Goal: Use online tool/utility

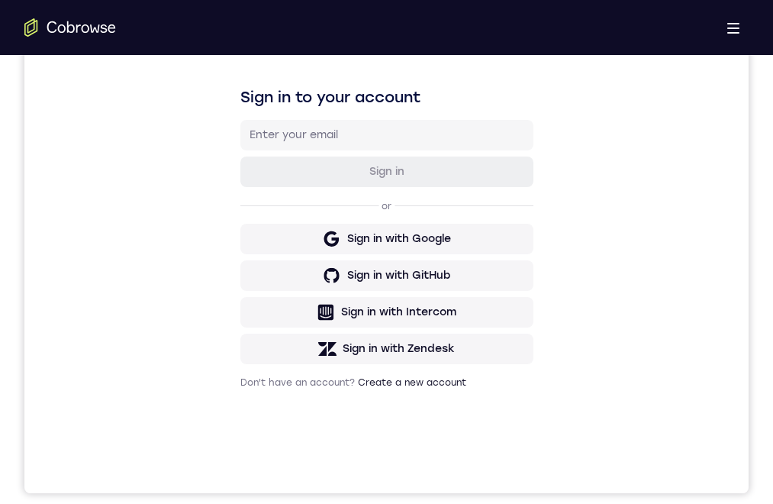
drag, startPoint x: 460, startPoint y: 970, endPoint x: 451, endPoint y: 844, distance: 126.3
drag, startPoint x: 377, startPoint y: 972, endPoint x: 368, endPoint y: 1056, distance: 85.2
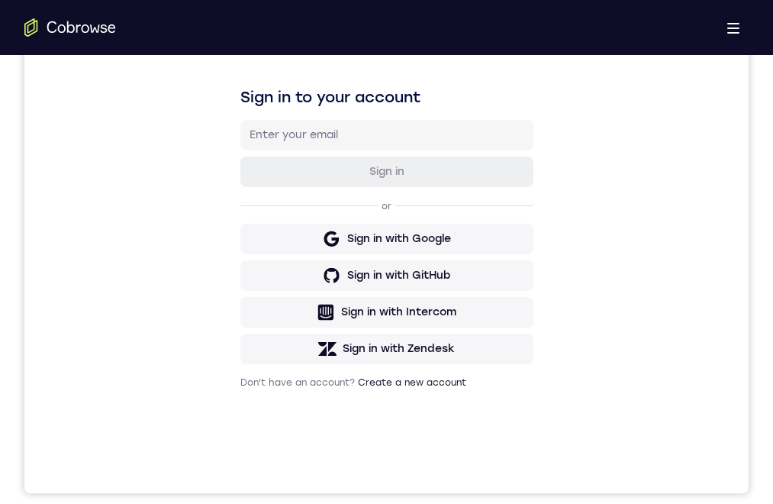
drag, startPoint x: 461, startPoint y: 709, endPoint x: 460, endPoint y: 720, distance: 10.8
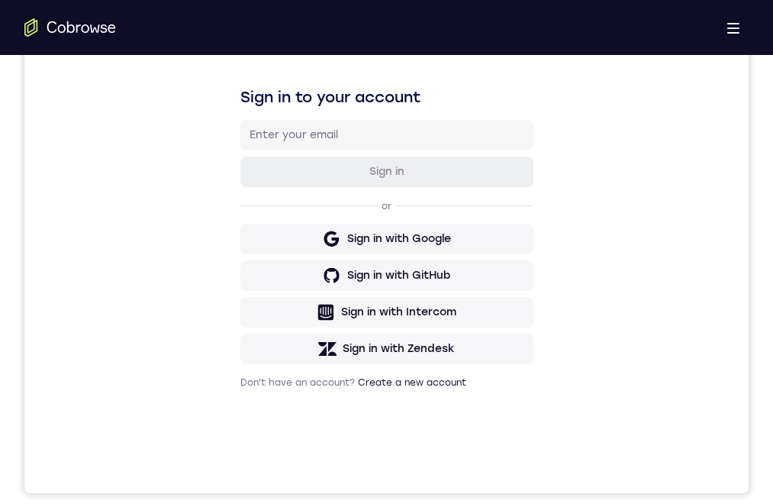
drag, startPoint x: 387, startPoint y: 930, endPoint x: 398, endPoint y: 872, distance: 59.9
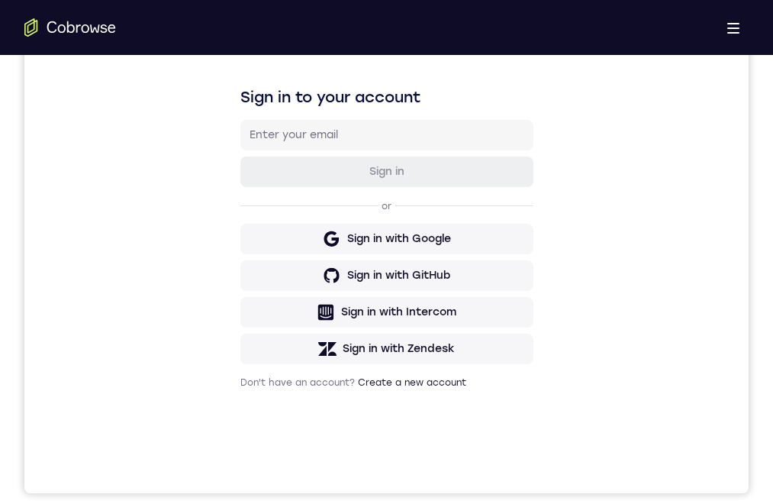
drag, startPoint x: 391, startPoint y: 943, endPoint x: 424, endPoint y: 855, distance: 94.4
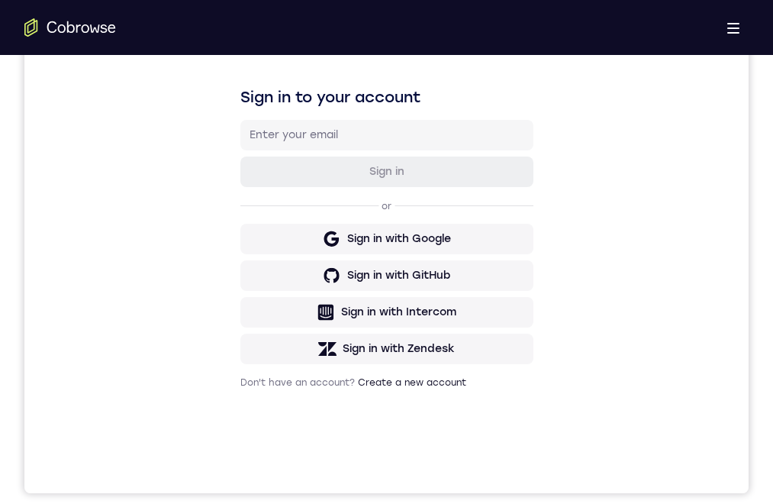
drag, startPoint x: 437, startPoint y: 1069, endPoint x: 441, endPoint y: 1094, distance: 24.9
drag, startPoint x: 394, startPoint y: 846, endPoint x: 418, endPoint y: 1021, distance: 177.3
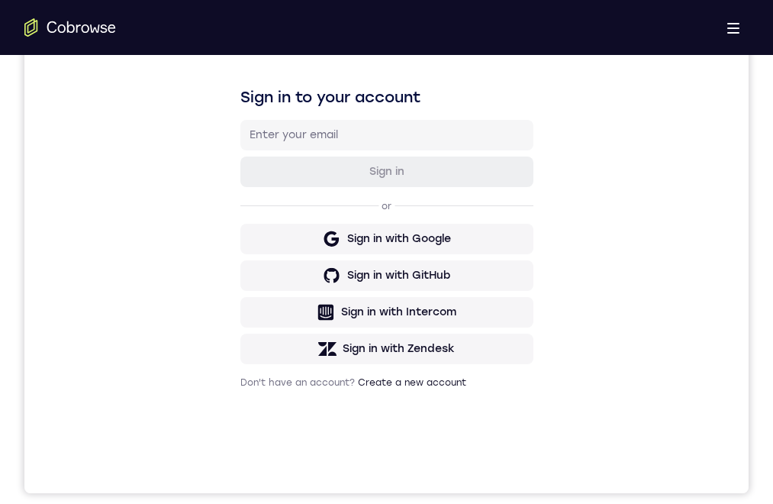
drag, startPoint x: 388, startPoint y: 750, endPoint x: 398, endPoint y: 918, distance: 169.0
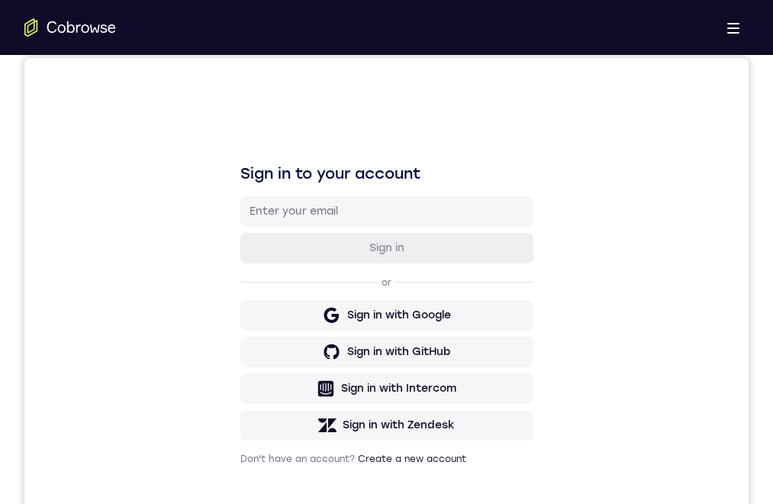
scroll to position [382, 0]
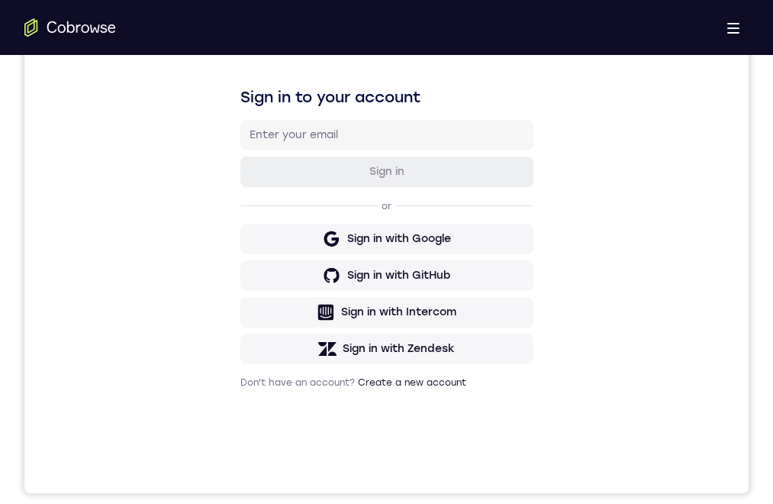
drag, startPoint x: 443, startPoint y: 1028, endPoint x: 493, endPoint y: 756, distance: 276.4
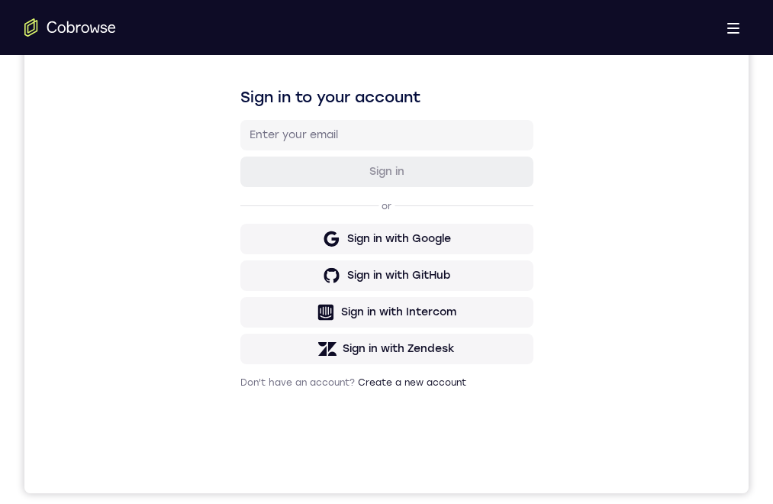
drag, startPoint x: 441, startPoint y: 1031, endPoint x: 425, endPoint y: 969, distance: 63.9
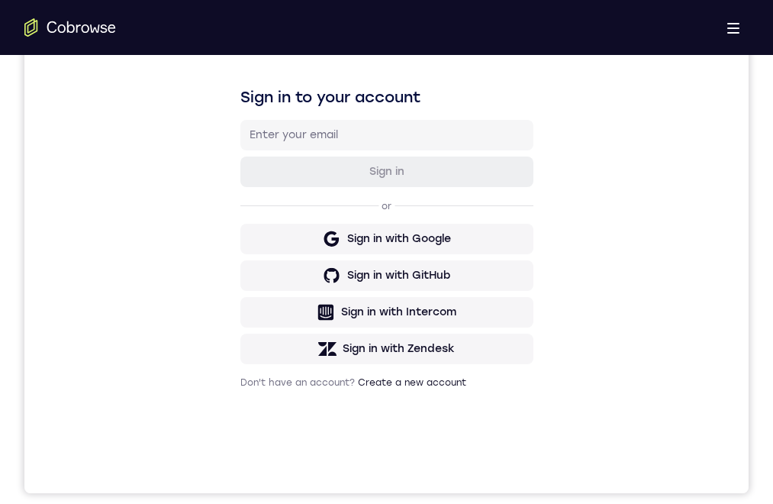
drag, startPoint x: 408, startPoint y: 785, endPoint x: 402, endPoint y: 747, distance: 38.5
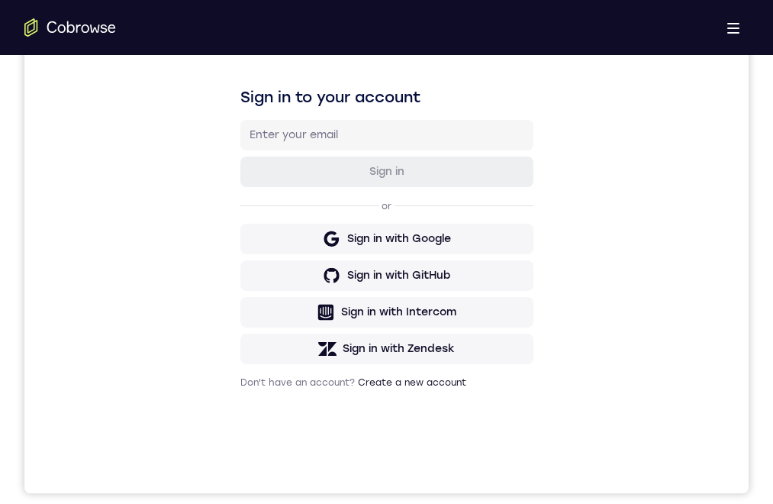
drag, startPoint x: 405, startPoint y: 957, endPoint x: 381, endPoint y: 814, distance: 144.7
drag, startPoint x: 408, startPoint y: 929, endPoint x: 376, endPoint y: 781, distance: 151.7
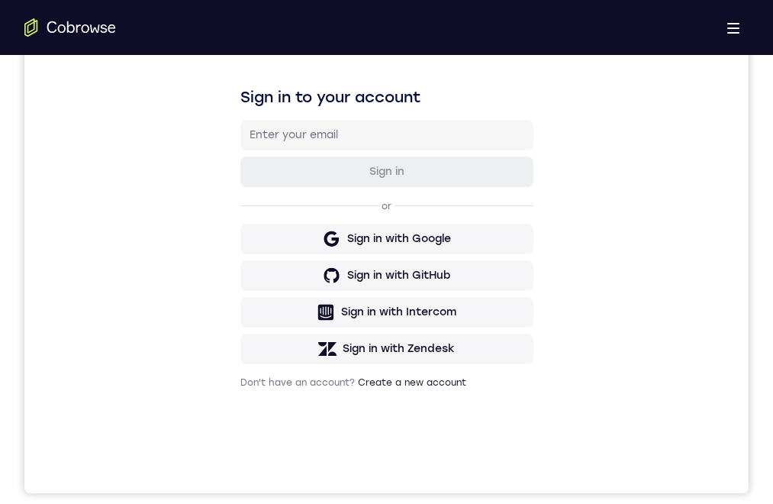
drag, startPoint x: 414, startPoint y: 945, endPoint x: 431, endPoint y: 772, distance: 173.4
drag, startPoint x: 413, startPoint y: 963, endPoint x: 379, endPoint y: 760, distance: 205.9
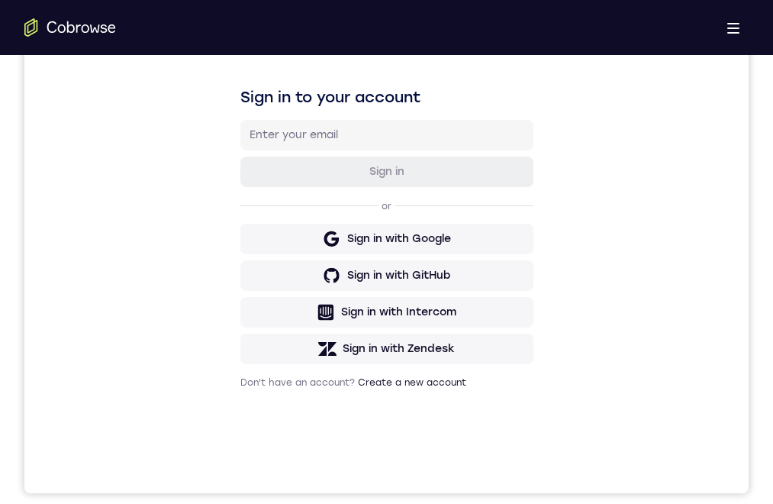
drag, startPoint x: 379, startPoint y: 951, endPoint x: 382, endPoint y: 782, distance: 169.5
drag, startPoint x: 401, startPoint y: 840, endPoint x: 398, endPoint y: 951, distance: 111.5
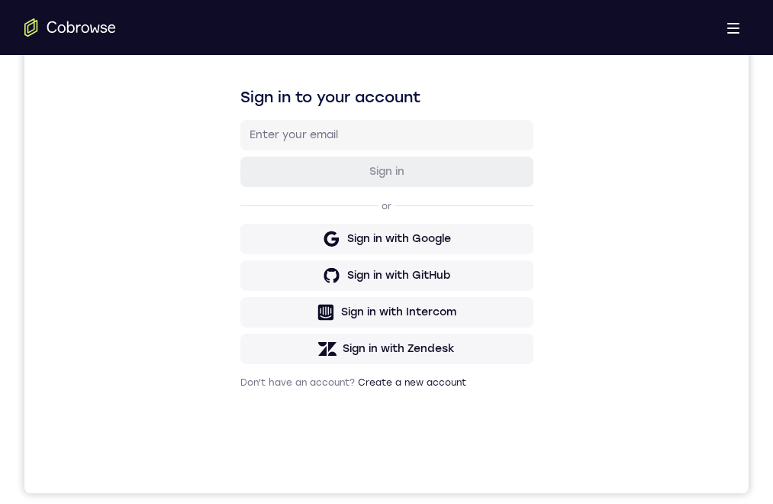
drag, startPoint x: 399, startPoint y: 938, endPoint x: 404, endPoint y: 755, distance: 183.3
drag, startPoint x: 408, startPoint y: 876, endPoint x: 406, endPoint y: 858, distance: 18.5
drag, startPoint x: 406, startPoint y: 907, endPoint x: 400, endPoint y: 848, distance: 59.1
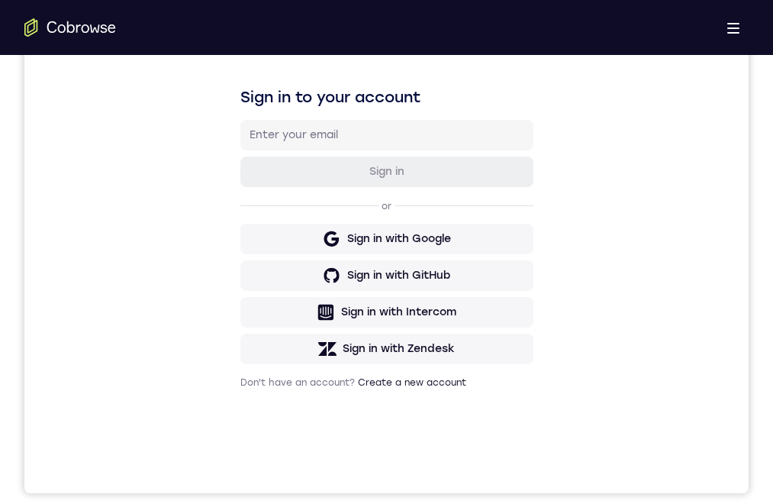
drag, startPoint x: 449, startPoint y: 925, endPoint x: 432, endPoint y: 751, distance: 174.8
drag, startPoint x: 431, startPoint y: 961, endPoint x: 412, endPoint y: 719, distance: 242.7
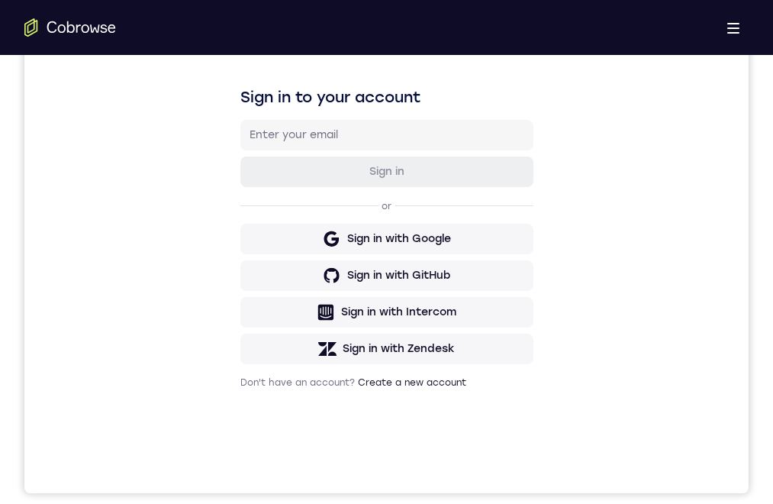
drag, startPoint x: 406, startPoint y: 811, endPoint x: 407, endPoint y: 737, distance: 74.0
drag, startPoint x: 402, startPoint y: 852, endPoint x: 398, endPoint y: 693, distance: 158.8
drag, startPoint x: 404, startPoint y: 953, endPoint x: 376, endPoint y: 789, distance: 165.8
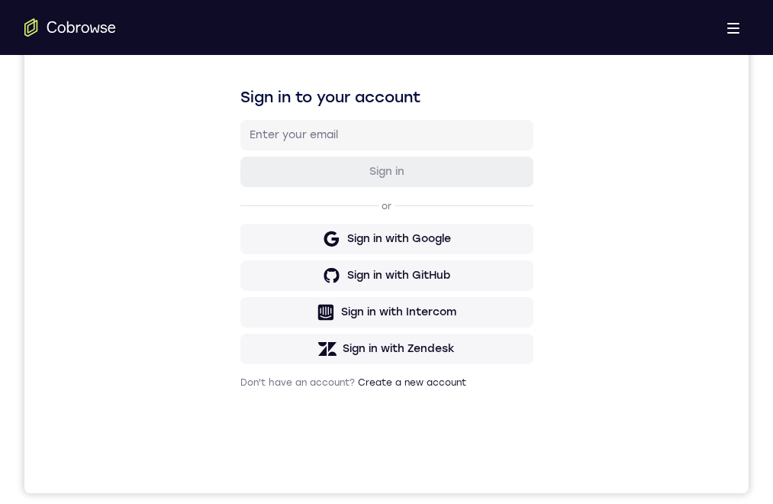
drag, startPoint x: 394, startPoint y: 937, endPoint x: 378, endPoint y: 723, distance: 215.1
drag, startPoint x: 379, startPoint y: 878, endPoint x: 376, endPoint y: 860, distance: 17.7
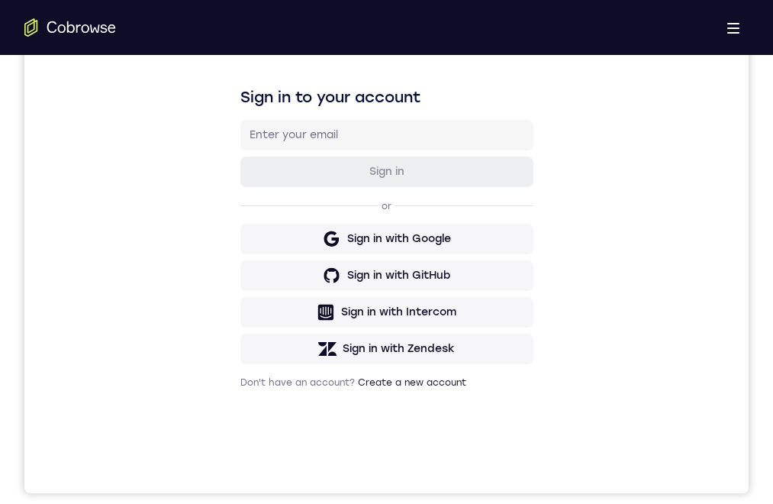
drag, startPoint x: 427, startPoint y: 988, endPoint x: 406, endPoint y: 919, distance: 71.9
drag, startPoint x: 350, startPoint y: 933, endPoint x: 349, endPoint y: 731, distance: 201.5
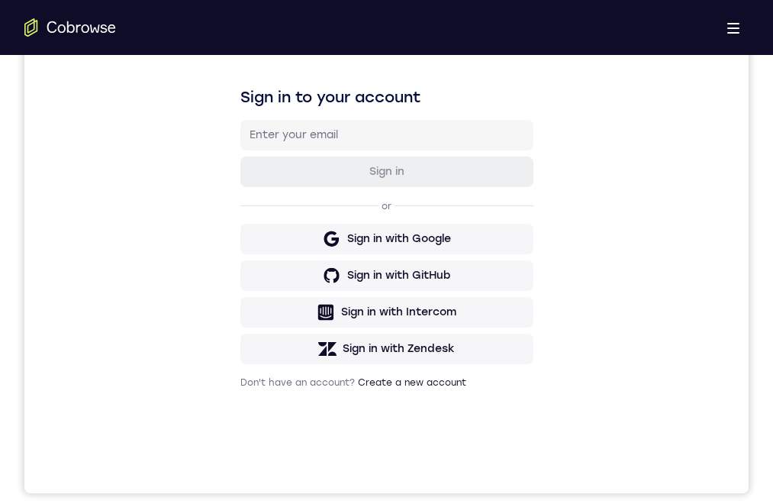
drag, startPoint x: 389, startPoint y: 937, endPoint x: 375, endPoint y: 789, distance: 148.0
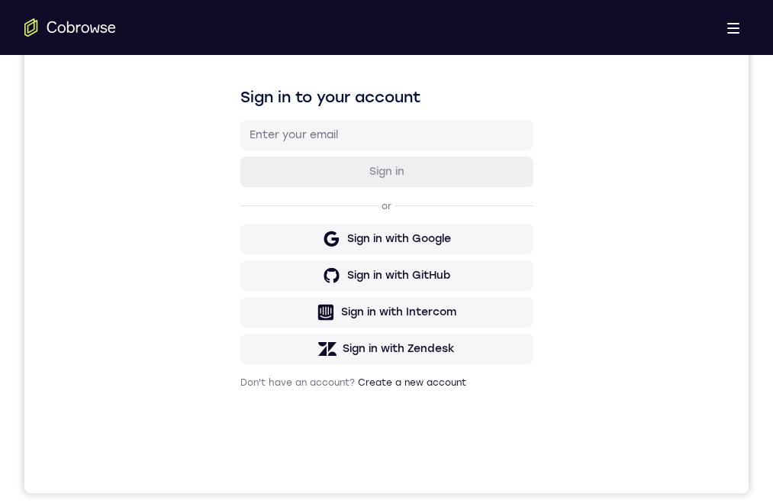
drag, startPoint x: 469, startPoint y: 917, endPoint x: 921, endPoint y: 656, distance: 522.5
drag, startPoint x: 439, startPoint y: 818, endPoint x: 418, endPoint y: 662, distance: 157.8
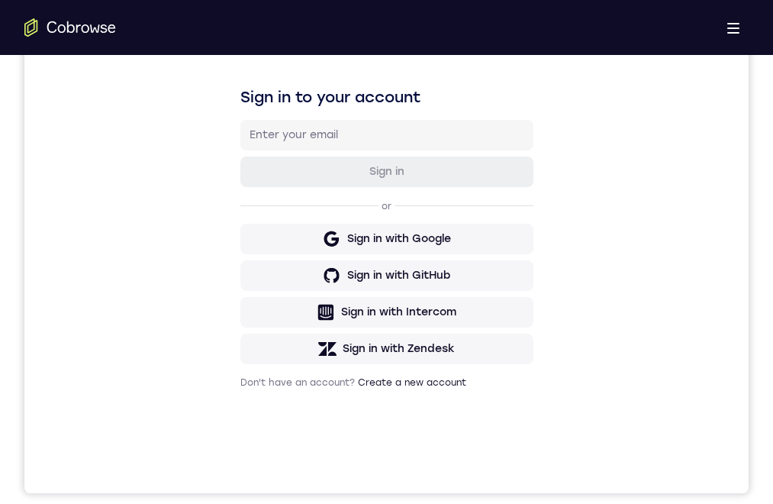
drag, startPoint x: 419, startPoint y: 890, endPoint x: 414, endPoint y: 767, distance: 123.0
drag, startPoint x: 376, startPoint y: 734, endPoint x: 382, endPoint y: 1004, distance: 270.3
